Goal: Task Accomplishment & Management: Complete application form

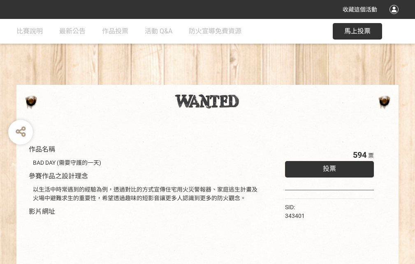
click at [395, 17] on div "收藏這個活動" at bounding box center [207, 9] width 415 height 19
click at [257, 81] on div "作品名稱 BAD DAY (需要守護的一天) 參賽作品之設計理念 以生活中時常遇到的經驗為例，透過對比的方式宣傳住宅用火災警報器、家庭逃生計畫及火場中避難求生…" at bounding box center [207, 192] width 415 height 346
click at [327, 167] on span "投票" at bounding box center [329, 169] width 13 height 8
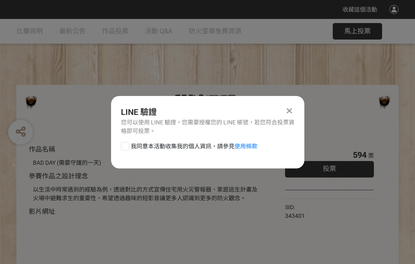
click at [124, 144] on div at bounding box center [125, 146] width 8 height 8
checkbox input "true"
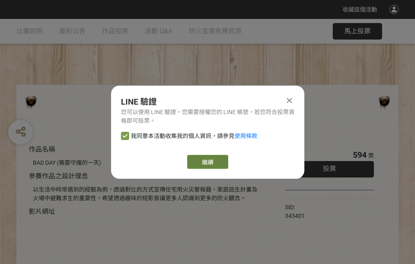
click at [207, 162] on link "繼續" at bounding box center [207, 162] width 41 height 14
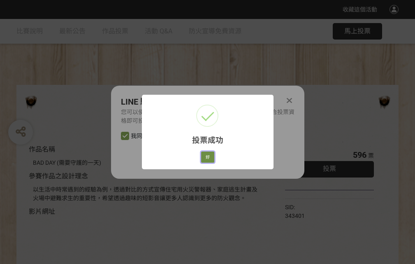
click at [205, 155] on button "好" at bounding box center [207, 157] width 13 height 12
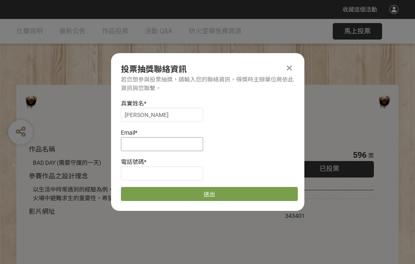
click at [165, 144] on input at bounding box center [162, 144] width 82 height 14
type input "[EMAIL_ADDRESS][DOMAIN_NAME]"
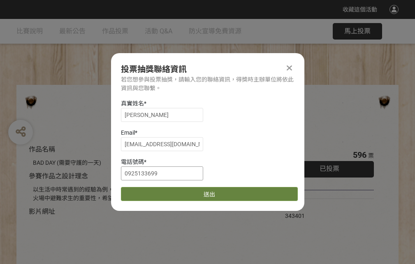
type input "0925133699"
click at [144, 191] on button "送出" at bounding box center [209, 194] width 177 height 14
